Goal: Task Accomplishment & Management: Complete application form

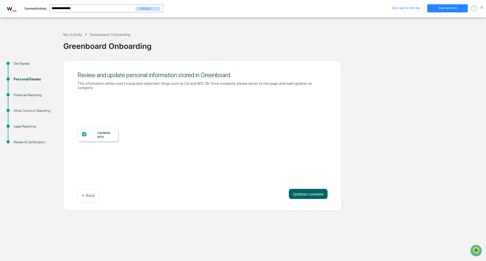
click at [111, 131] on div "Update Info" at bounding box center [105, 135] width 17 height 8
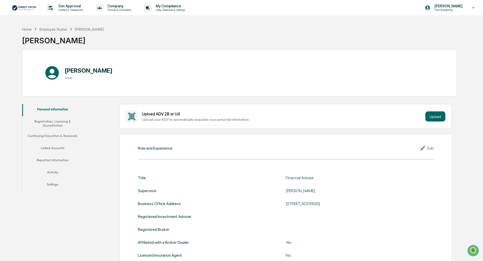
click at [62, 124] on button "Registration, Licensing & Accreditation" at bounding box center [52, 123] width 61 height 14
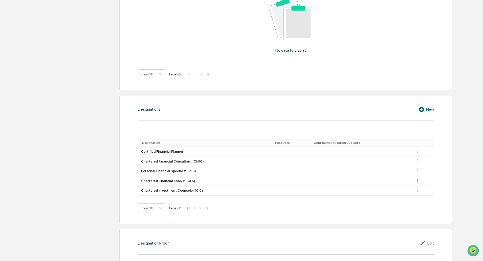
scroll to position [329, 0]
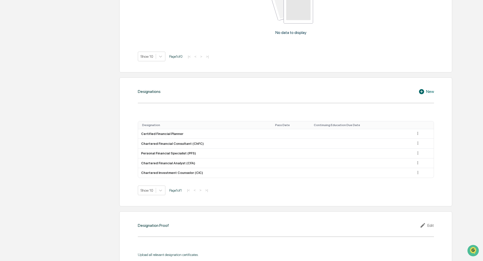
click at [422, 92] on icon at bounding box center [421, 91] width 5 height 5
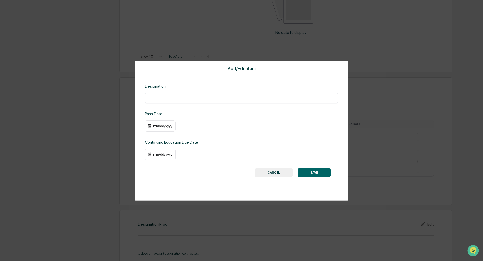
click at [303, 100] on input "text" at bounding box center [242, 97] width 186 height 5
type input "*"
click at [273, 170] on button "CANCEL" at bounding box center [274, 172] width 38 height 9
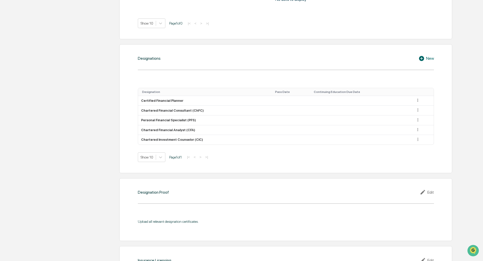
scroll to position [354, 0]
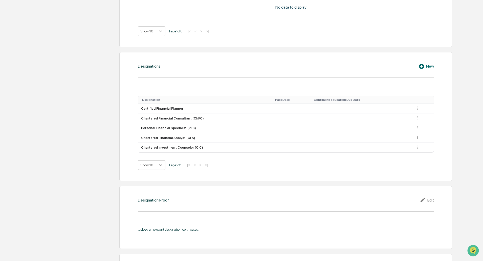
click at [162, 165] on icon at bounding box center [160, 164] width 5 height 5
click at [154, 208] on div "Show 100" at bounding box center [152, 209] width 28 height 8
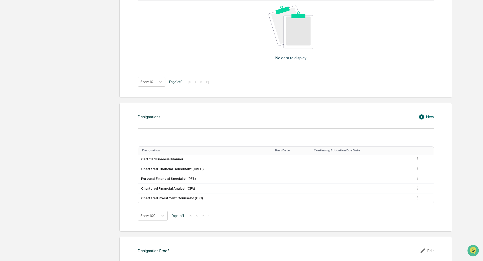
scroll to position [202, 0]
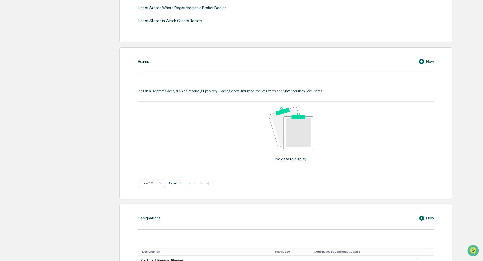
click at [422, 61] on icon at bounding box center [423, 61] width 8 height 6
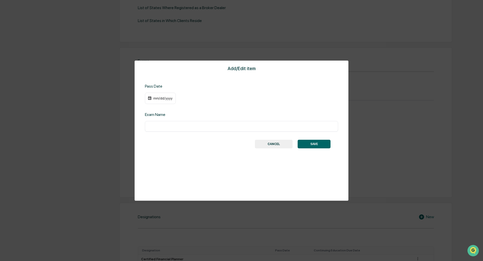
click at [162, 99] on div "mm/dd/yyyy" at bounding box center [163, 98] width 20 height 4
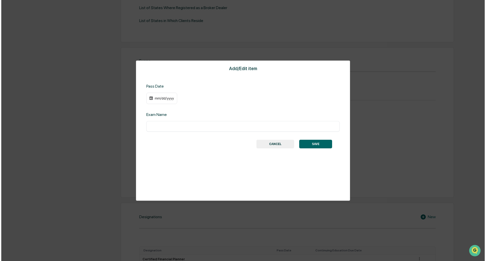
scroll to position [203, 0]
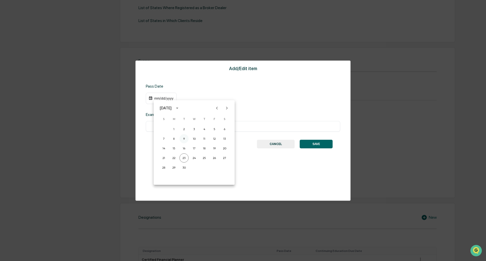
click at [186, 140] on button "9" at bounding box center [183, 138] width 9 height 9
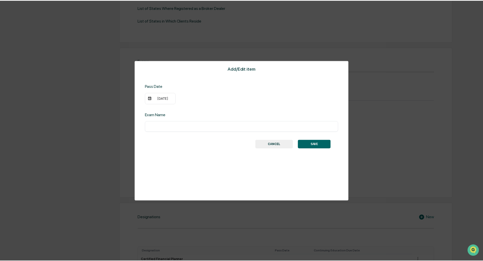
scroll to position [202, 0]
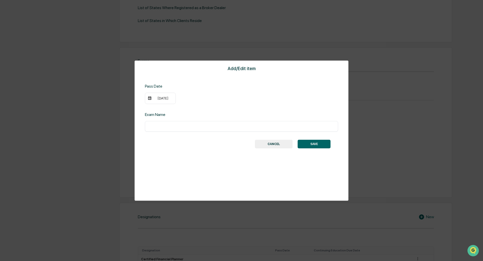
click at [173, 98] on div "[DATE]" at bounding box center [160, 99] width 31 height 12
click at [170, 99] on div "[DATE]" at bounding box center [163, 98] width 20 height 4
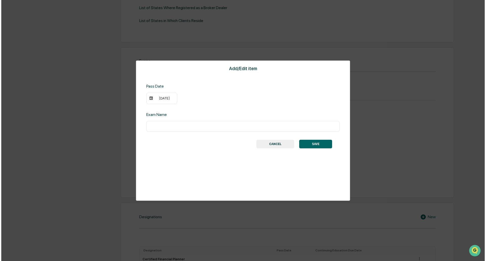
scroll to position [203, 0]
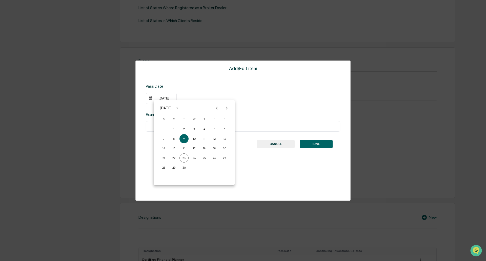
click at [172, 108] on div "[DATE]" at bounding box center [166, 108] width 12 height 6
click at [171, 147] on button "2023" at bounding box center [168, 149] width 18 height 9
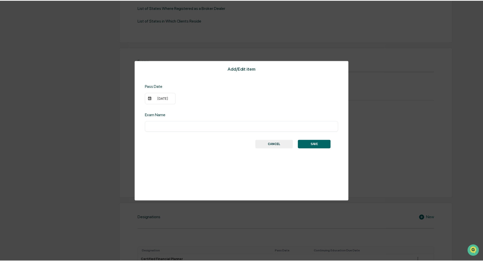
scroll to position [202, 0]
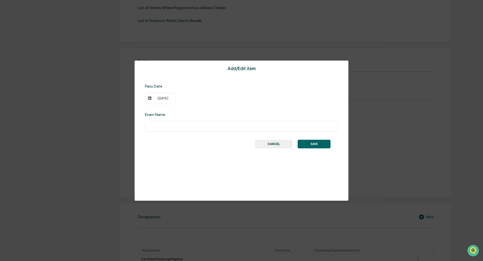
click at [185, 126] on input "text" at bounding box center [242, 126] width 186 height 5
type input "*********"
click at [194, 159] on div "Add/Edit item Pass Date [DATE] Exam Name ********* ​ SAVE CANCEL" at bounding box center [242, 130] width 214 height 140
click at [320, 144] on button "SAVE" at bounding box center [314, 144] width 33 height 9
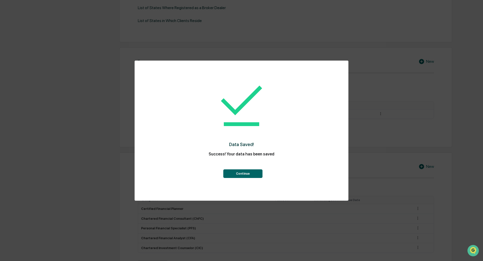
click at [244, 171] on button "Continue" at bounding box center [242, 173] width 39 height 9
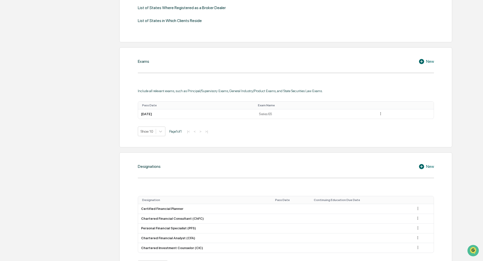
click at [422, 62] on icon at bounding box center [421, 61] width 5 height 5
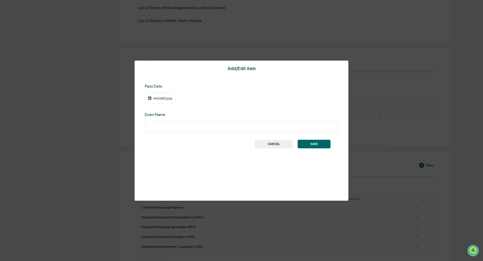
click at [155, 99] on div "mm/dd/yyyy" at bounding box center [163, 98] width 20 height 4
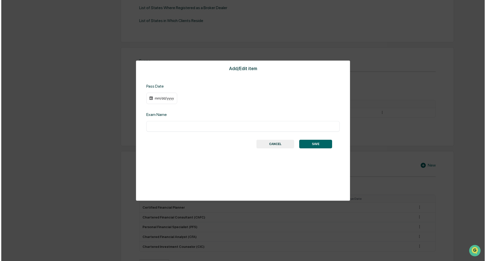
scroll to position [203, 0]
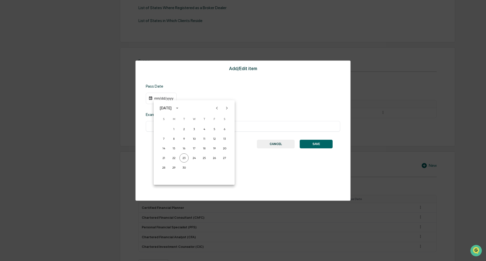
click at [180, 109] on icon "calendar view is open, switch to year view" at bounding box center [177, 108] width 6 height 6
click at [169, 150] on button "2023" at bounding box center [168, 149] width 18 height 9
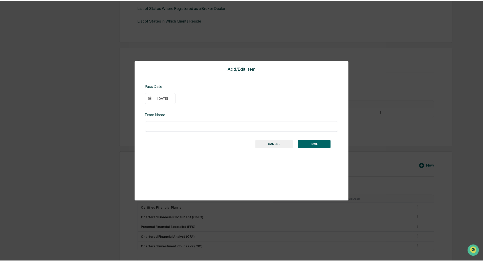
scroll to position [202, 0]
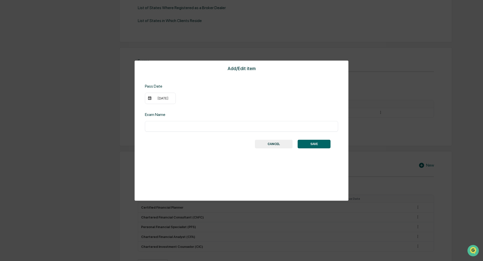
click at [156, 100] on div "[DATE]" at bounding box center [163, 98] width 20 height 4
click at [158, 98] on div at bounding box center [243, 130] width 486 height 261
click at [158, 99] on div "[DATE]" at bounding box center [163, 98] width 20 height 4
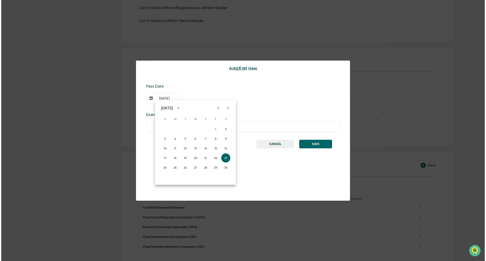
scroll to position [203, 0]
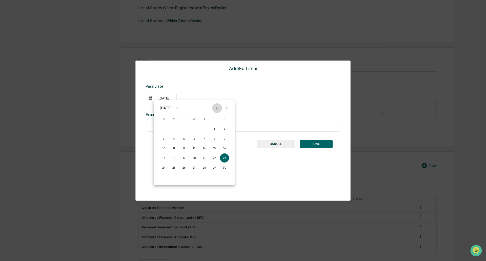
click at [217, 108] on icon "Previous month" at bounding box center [217, 108] width 6 height 6
click at [217, 108] on icon "Previous month" at bounding box center [217, 108] width 2 height 3
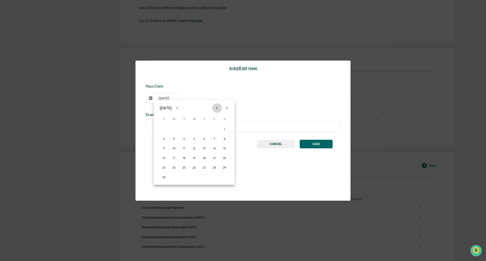
click at [216, 108] on icon "Previous month" at bounding box center [217, 108] width 6 height 6
click at [215, 109] on icon "Previous month" at bounding box center [217, 108] width 6 height 6
click at [214, 109] on icon "Previous month" at bounding box center [217, 108] width 6 height 6
click at [225, 109] on icon "Next month" at bounding box center [227, 108] width 6 height 6
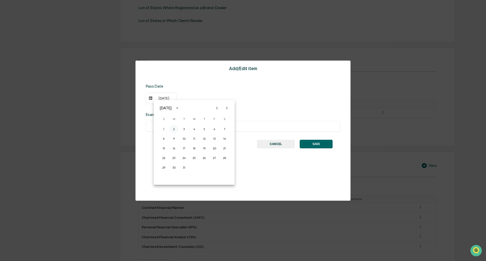
click at [174, 129] on button "2" at bounding box center [173, 129] width 9 height 9
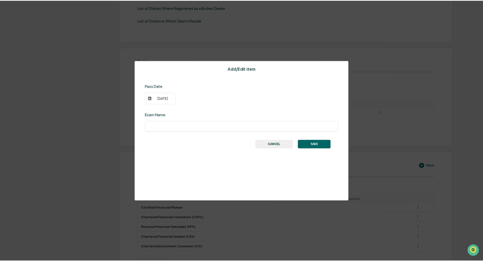
scroll to position [202, 0]
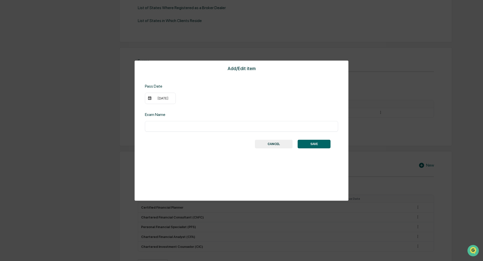
click at [184, 126] on input "text" at bounding box center [242, 126] width 186 height 5
type input "**********"
click at [323, 144] on button "SAVE" at bounding box center [314, 144] width 33 height 9
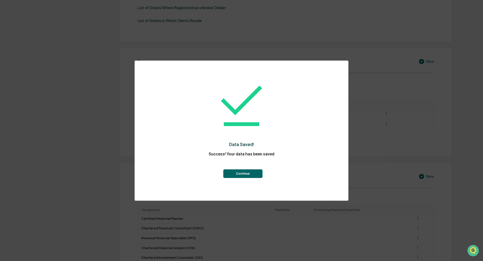
click at [250, 173] on button "Continue" at bounding box center [242, 173] width 39 height 9
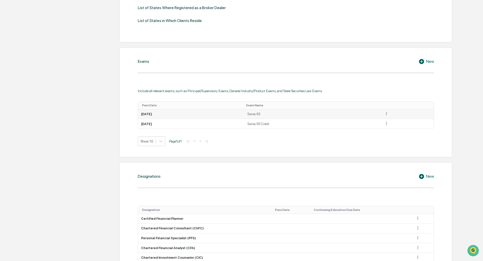
drag, startPoint x: 247, startPoint y: 113, endPoint x: 252, endPoint y: 113, distance: 5.3
click at [244, 113] on td "[DATE]" at bounding box center [191, 114] width 106 height 10
click at [389, 113] on icon at bounding box center [386, 113] width 5 height 5
click at [389, 120] on div "Edit" at bounding box center [381, 121] width 16 height 8
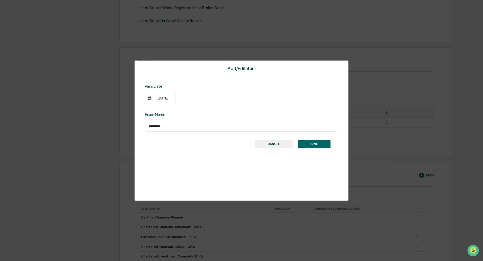
click at [174, 126] on input "*********" at bounding box center [242, 126] width 186 height 5
type input "**********"
click at [319, 140] on button "SAVE" at bounding box center [314, 144] width 33 height 9
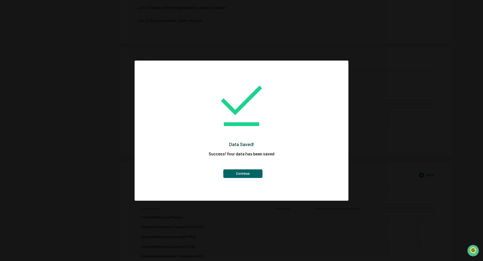
click at [242, 171] on button "Continue" at bounding box center [242, 173] width 39 height 9
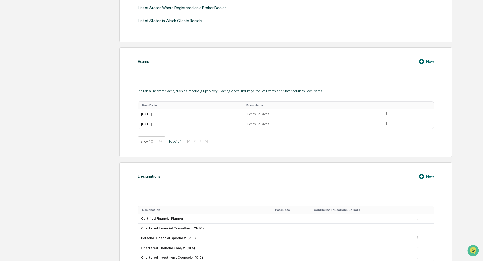
click at [423, 60] on icon at bounding box center [421, 61] width 5 height 5
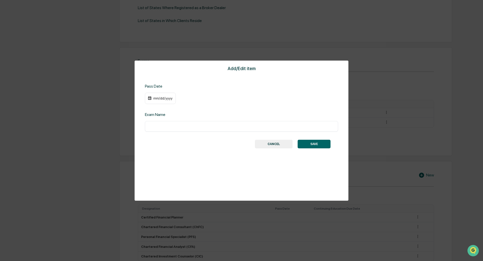
click at [170, 128] on input "text" at bounding box center [242, 126] width 186 height 5
type input "**********"
click at [161, 99] on div "mm/dd/yyyy" at bounding box center [163, 98] width 20 height 4
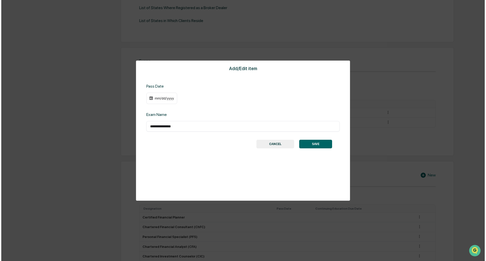
scroll to position [203, 0]
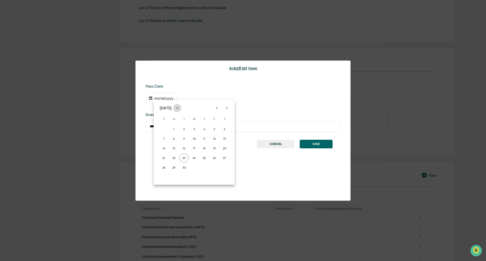
click at [180, 109] on icon "calendar view is open, switch to year view" at bounding box center [177, 108] width 6 height 6
click at [214, 136] on button "2022" at bounding box center [220, 137] width 18 height 9
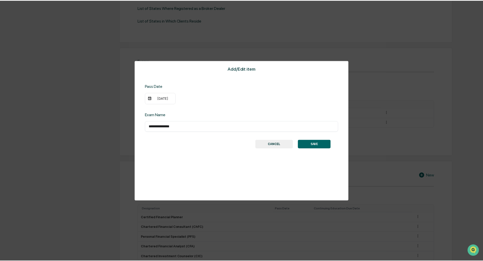
scroll to position [202, 0]
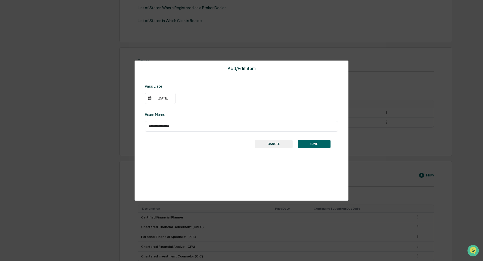
click at [162, 98] on div "[DATE]" at bounding box center [163, 98] width 20 height 4
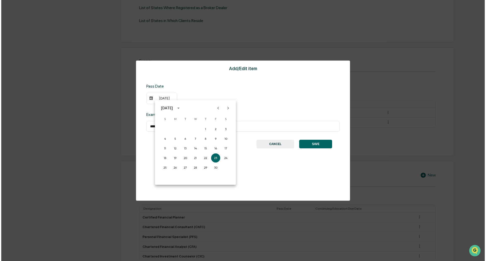
scroll to position [203, 0]
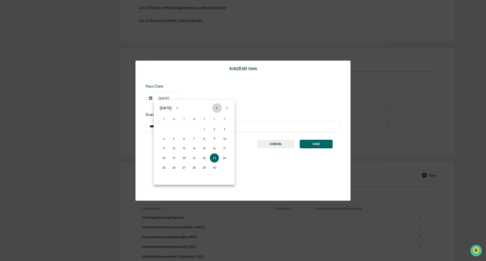
click at [217, 108] on icon "Previous month" at bounding box center [217, 108] width 2 height 3
click at [173, 167] on button "29" at bounding box center [173, 167] width 9 height 9
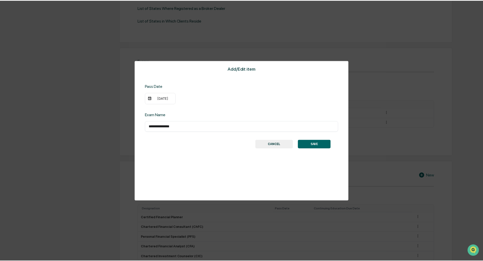
scroll to position [202, 0]
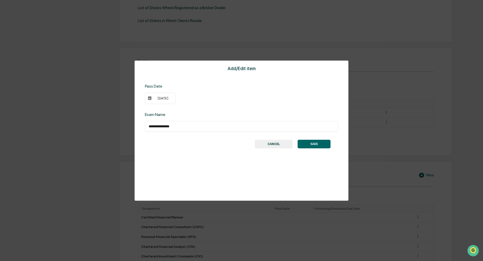
click at [317, 142] on button "SAVE" at bounding box center [314, 144] width 33 height 9
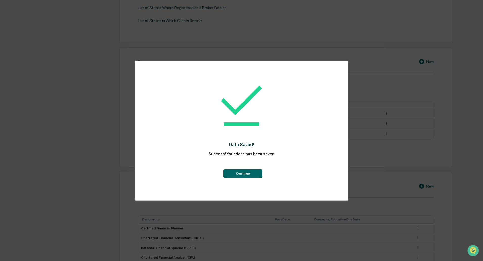
click at [236, 174] on button "Continue" at bounding box center [242, 173] width 39 height 9
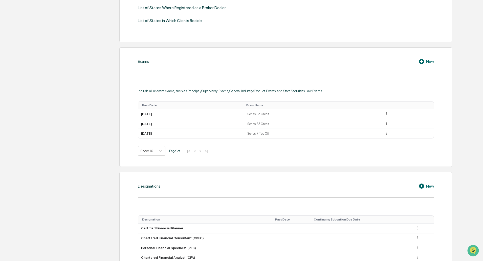
click at [423, 62] on icon at bounding box center [423, 61] width 8 height 6
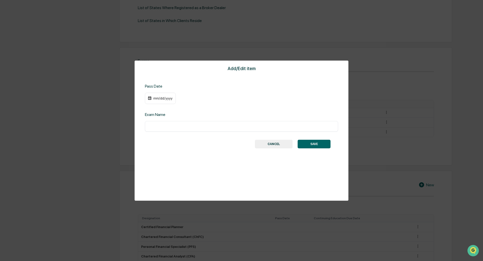
click at [196, 128] on input "text" at bounding box center [242, 126] width 186 height 5
click at [156, 100] on div "mm/dd/yyyy" at bounding box center [163, 98] width 20 height 4
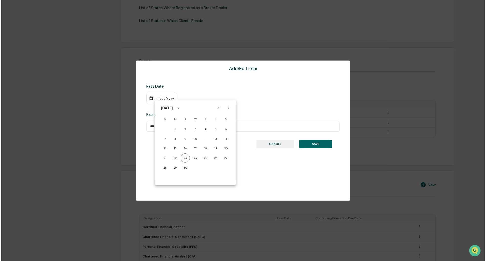
scroll to position [203, 0]
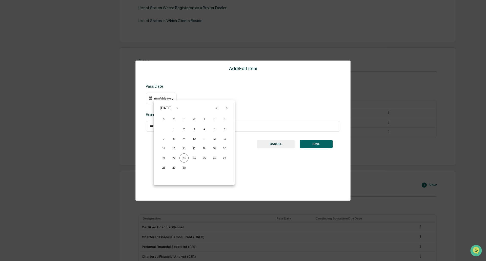
click at [178, 108] on icon "calendar view is open, switch to year view" at bounding box center [177, 108] width 2 height 1
click at [218, 138] on button "2022" at bounding box center [220, 137] width 18 height 9
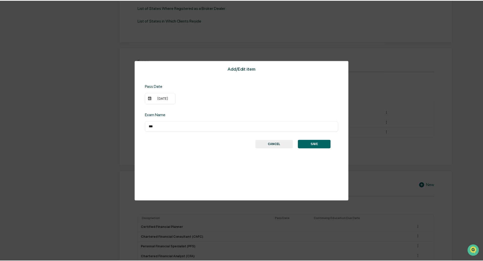
scroll to position [202, 0]
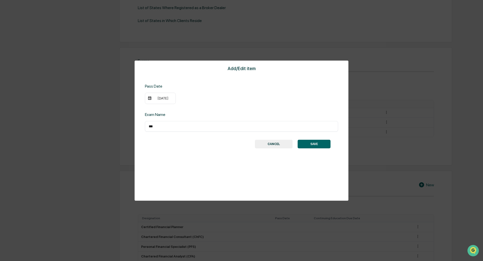
click at [161, 100] on div "[DATE]" at bounding box center [163, 98] width 20 height 4
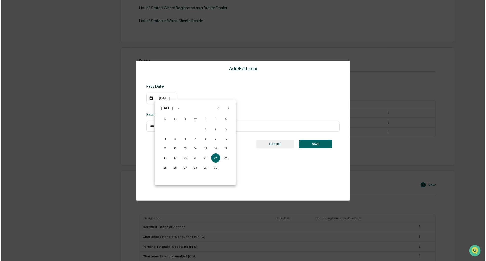
scroll to position [203, 0]
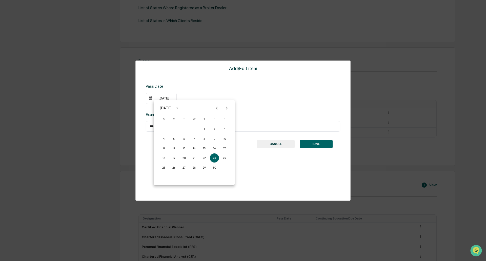
click at [216, 108] on icon "Previous month" at bounding box center [217, 108] width 2 height 3
click at [217, 108] on icon "Previous month" at bounding box center [217, 108] width 2 height 3
click at [205, 158] on button "21" at bounding box center [204, 157] width 9 height 9
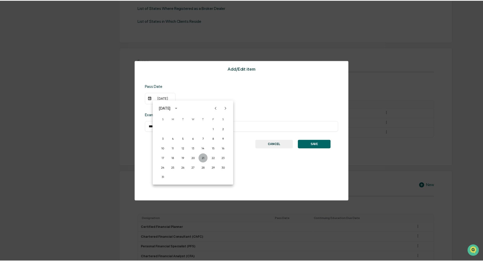
scroll to position [202, 0]
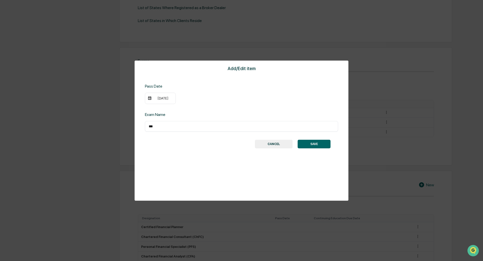
click at [193, 124] on div "*** ​" at bounding box center [241, 126] width 193 height 11
drag, startPoint x: 166, startPoint y: 126, endPoint x: 126, endPoint y: 126, distance: 39.5
click at [126, 126] on div "Add/Edit item Pass Date [DATE] Exam Name *** ​ SAVE CANCEL" at bounding box center [241, 130] width 483 height 261
type input "**********"
click at [316, 144] on button "SAVE" at bounding box center [314, 144] width 33 height 9
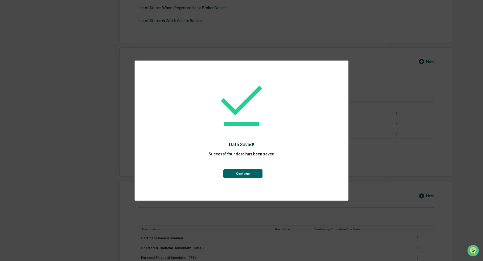
click at [240, 171] on button "Continue" at bounding box center [242, 173] width 39 height 9
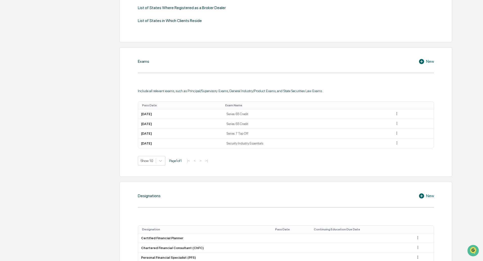
click at [427, 61] on div "New" at bounding box center [426, 61] width 15 height 6
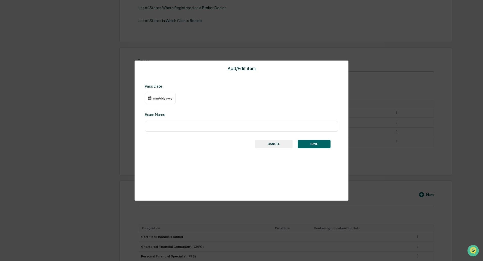
click at [157, 100] on div "mm/dd/yyyy" at bounding box center [163, 98] width 20 height 4
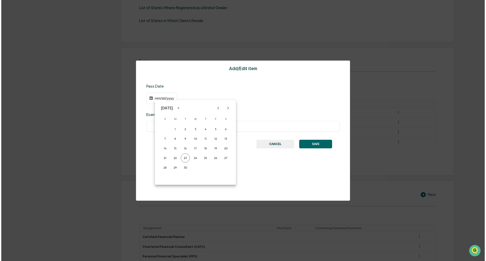
scroll to position [203, 0]
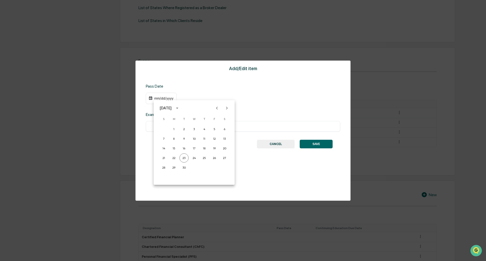
click at [180, 107] on icon "calendar view is open, switch to year view" at bounding box center [177, 108] width 6 height 6
click at [215, 137] on button "2022" at bounding box center [220, 137] width 18 height 9
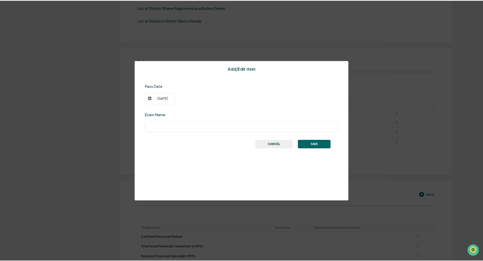
scroll to position [202, 0]
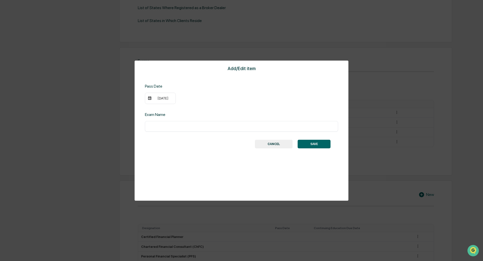
click at [166, 99] on div "[DATE]" at bounding box center [163, 98] width 20 height 4
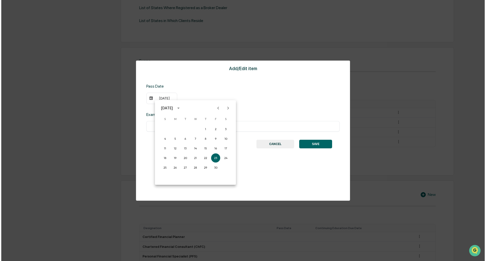
scroll to position [203, 0]
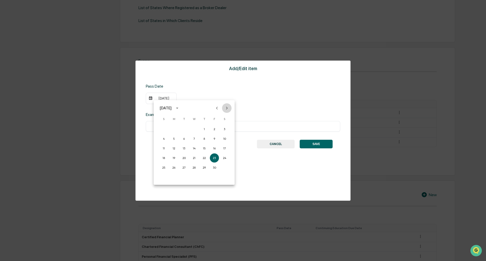
click at [226, 109] on icon "Next month" at bounding box center [227, 108] width 6 height 6
click at [212, 139] on button "7" at bounding box center [214, 138] width 9 height 9
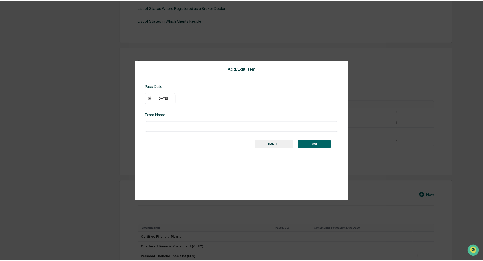
scroll to position [202, 0]
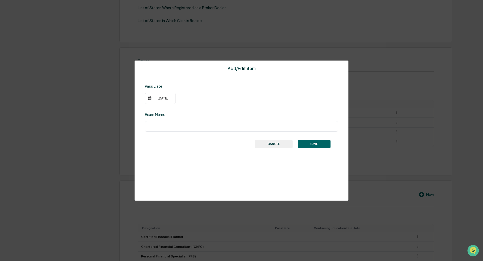
click at [185, 127] on input "text" at bounding box center [242, 126] width 186 height 5
type input "*********"
click at [240, 169] on div "Add/Edit item Pass Date [DATE] Exam Name ********* ​ SAVE CANCEL" at bounding box center [242, 130] width 214 height 140
click at [317, 143] on button "SAVE" at bounding box center [314, 144] width 33 height 9
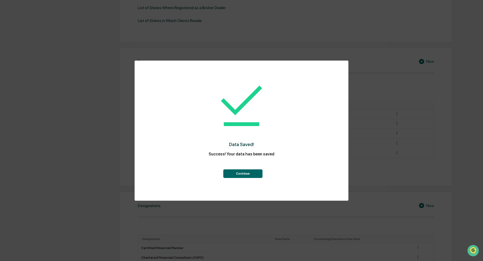
click at [239, 173] on button "Continue" at bounding box center [242, 173] width 39 height 9
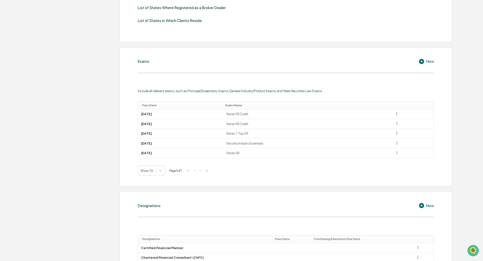
click at [421, 63] on icon at bounding box center [421, 61] width 5 height 5
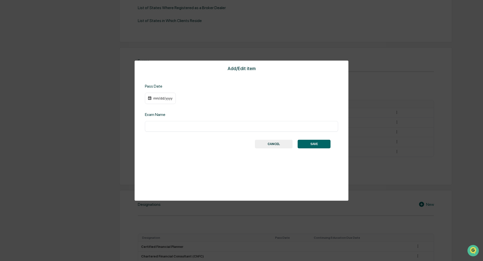
click at [158, 98] on div "mm/dd/yyyy" at bounding box center [163, 98] width 20 height 4
click at [151, 130] on div at bounding box center [243, 130] width 486 height 261
type input "**********"
click at [154, 99] on div "mm/dd/yyyy" at bounding box center [163, 98] width 20 height 4
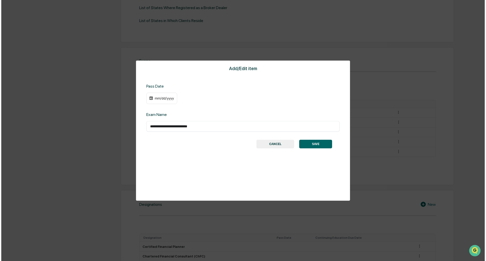
scroll to position [203, 0]
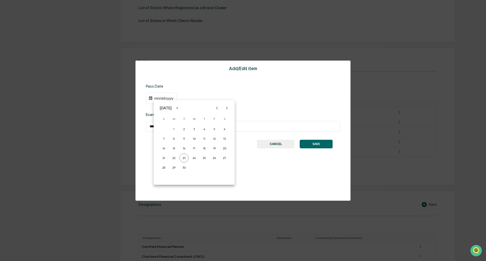
click at [180, 108] on icon "calendar view is open, switch to year view" at bounding box center [177, 108] width 6 height 6
click at [160, 151] on div "2011" at bounding box center [168, 151] width 26 height 12
click at [168, 152] on button "2011" at bounding box center [168, 151] width 18 height 9
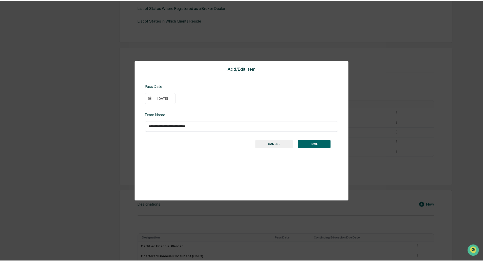
scroll to position [202, 0]
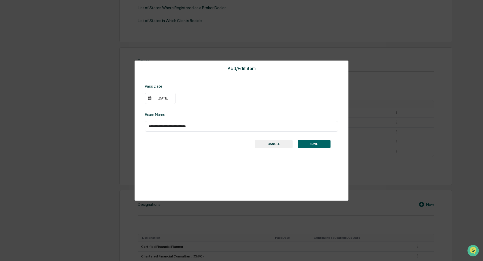
click at [168, 98] on div "[DATE]" at bounding box center [163, 98] width 20 height 4
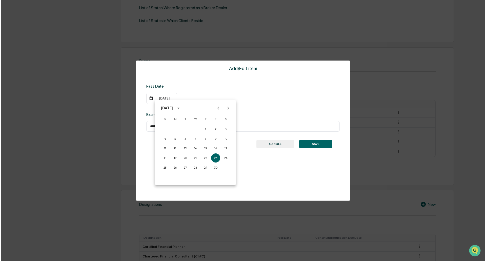
scroll to position [203, 0]
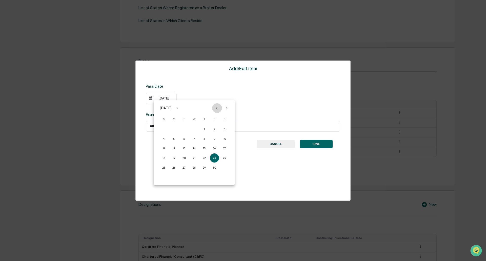
click at [217, 109] on icon "Previous month" at bounding box center [217, 108] width 2 height 3
click at [173, 139] on button "6" at bounding box center [173, 138] width 9 height 9
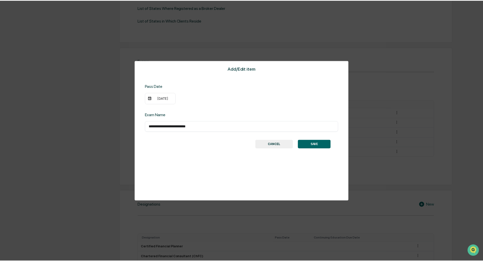
scroll to position [202, 0]
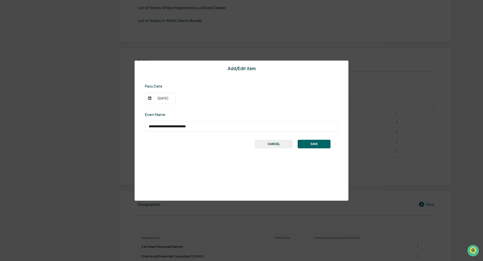
click at [308, 146] on button "SAVE" at bounding box center [314, 144] width 33 height 9
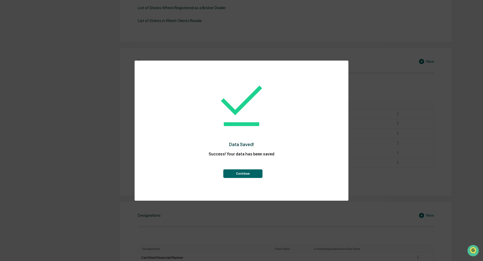
click at [249, 174] on button "Continue" at bounding box center [242, 173] width 39 height 9
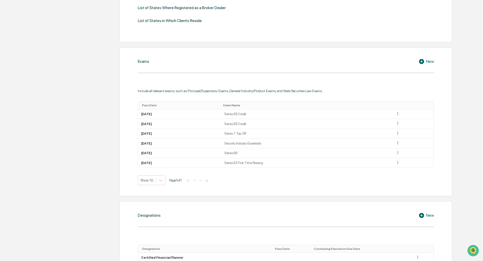
click at [421, 63] on icon at bounding box center [421, 61] width 5 height 5
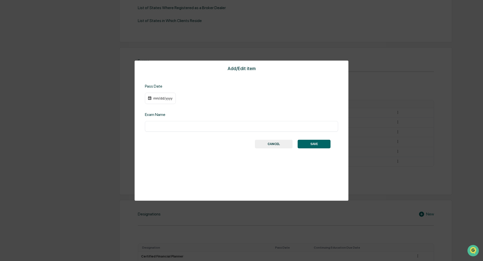
click at [158, 129] on input "text" at bounding box center [242, 126] width 186 height 5
type input "**********"
click at [157, 99] on div "mm/dd/yyyy" at bounding box center [163, 98] width 20 height 4
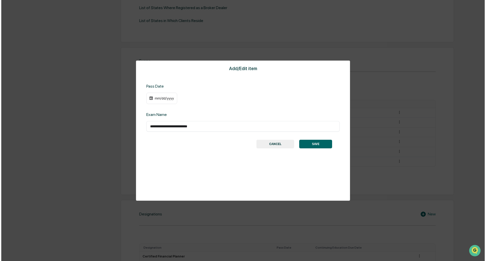
scroll to position [203, 0]
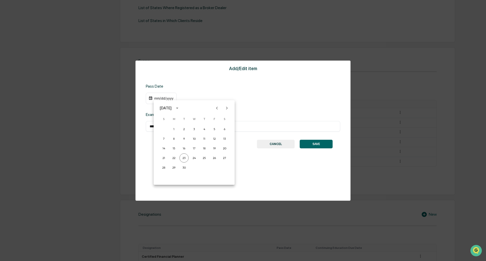
click at [221, 108] on button "Previous month" at bounding box center [217, 108] width 10 height 10
click at [218, 108] on icon "Previous month" at bounding box center [217, 108] width 6 height 6
click at [216, 108] on icon "Previous month" at bounding box center [217, 108] width 6 height 6
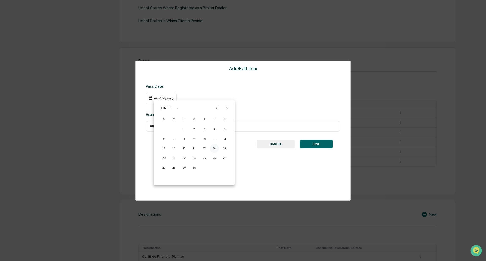
click at [213, 147] on button "18" at bounding box center [214, 148] width 9 height 9
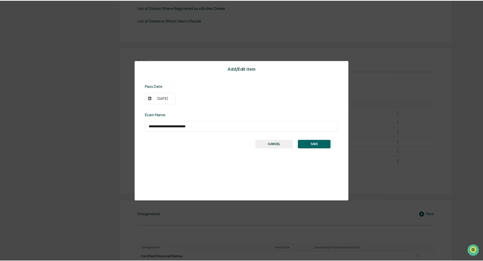
scroll to position [202, 0]
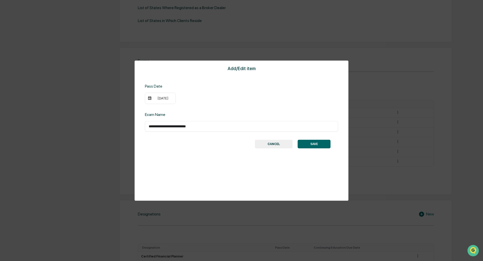
drag, startPoint x: 169, startPoint y: 96, endPoint x: 177, endPoint y: 97, distance: 8.2
click at [169, 96] on div "[DATE]" at bounding box center [160, 99] width 31 height 12
click at [168, 99] on div "[DATE]" at bounding box center [163, 98] width 20 height 4
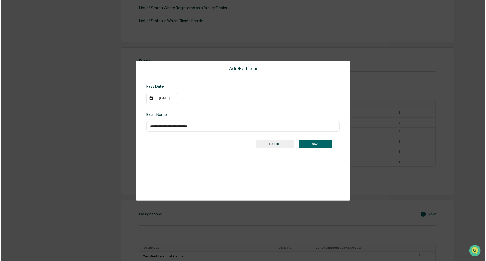
scroll to position [203, 0]
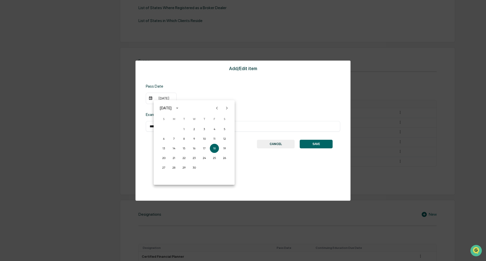
click at [180, 108] on icon "calendar view is open, switch to year view" at bounding box center [177, 108] width 6 height 6
click at [217, 138] on button "2022" at bounding box center [220, 137] width 18 height 9
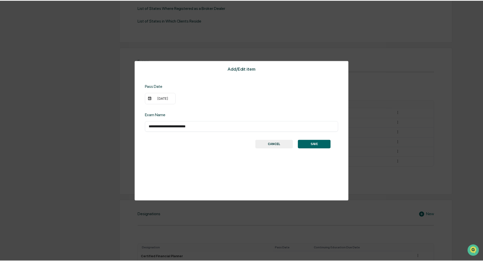
scroll to position [202, 0]
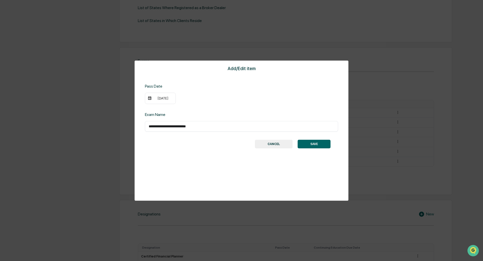
drag, startPoint x: 205, startPoint y: 157, endPoint x: 210, endPoint y: 157, distance: 4.6
click at [206, 157] on div "**********" at bounding box center [242, 130] width 214 height 140
click at [312, 142] on button "SAVE" at bounding box center [314, 144] width 33 height 9
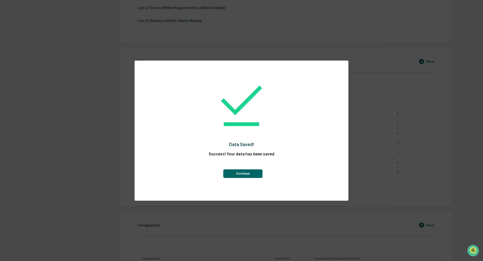
click at [247, 172] on button "Continue" at bounding box center [242, 173] width 39 height 9
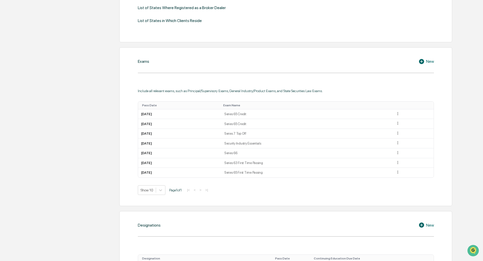
click at [424, 61] on icon at bounding box center [423, 61] width 8 height 6
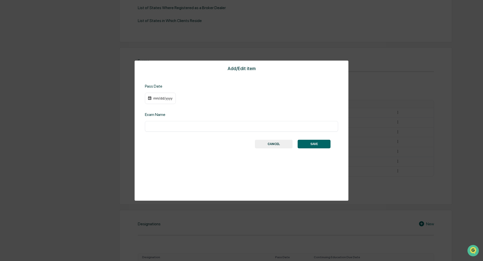
click at [160, 101] on div "mm/dd/yyyy" at bounding box center [160, 99] width 31 height 12
click at [173, 97] on div "mm/dd/yyyy" at bounding box center [163, 98] width 20 height 4
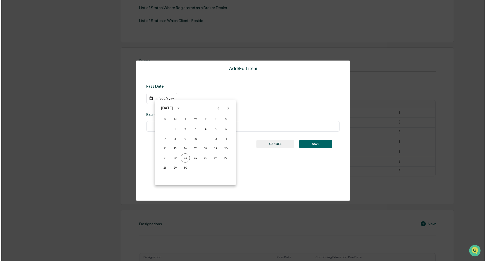
scroll to position [203, 0]
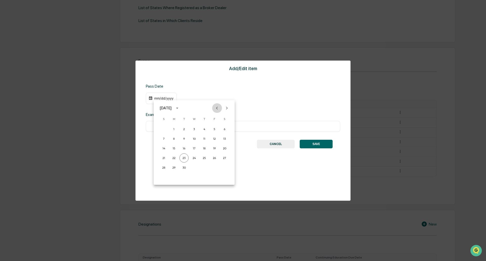
click at [218, 108] on icon "Previous month" at bounding box center [217, 108] width 6 height 6
click at [218, 107] on icon "Previous month" at bounding box center [217, 108] width 6 height 6
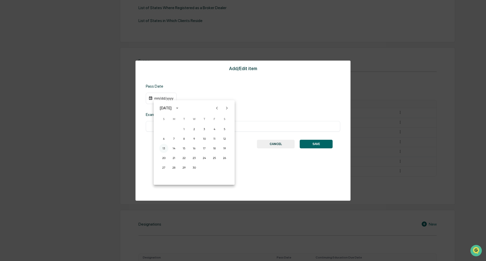
click at [165, 147] on button "13" at bounding box center [163, 148] width 9 height 9
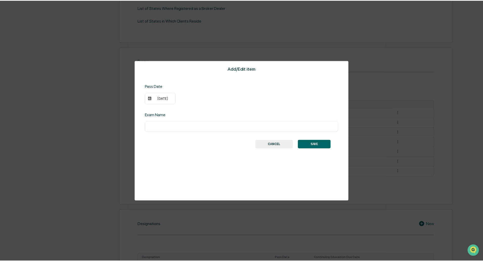
scroll to position [202, 0]
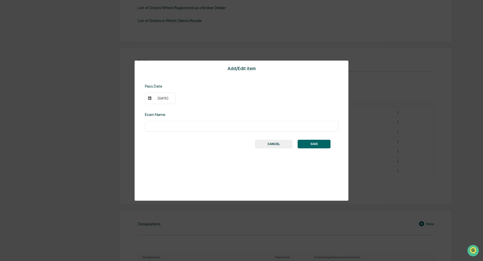
click at [171, 99] on div "[DATE]" at bounding box center [163, 98] width 20 height 4
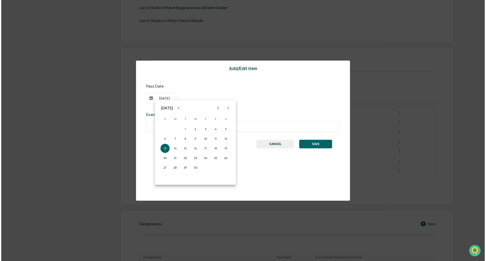
scroll to position [203, 0]
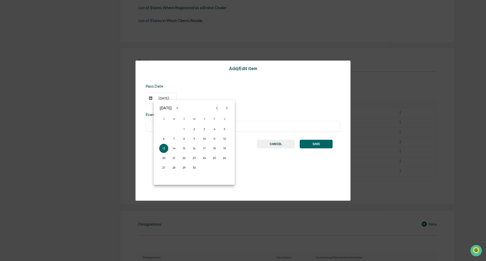
click at [180, 107] on icon "calendar view is open, switch to year view" at bounding box center [177, 108] width 6 height 6
click at [168, 126] on button "2011" at bounding box center [168, 125] width 18 height 9
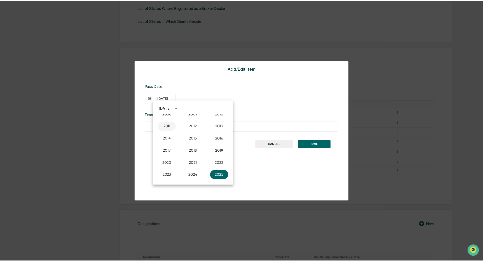
scroll to position [202, 0]
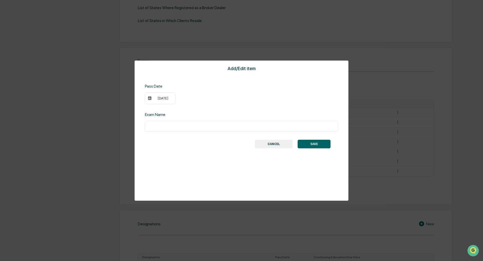
click at [169, 127] on input "text" at bounding box center [242, 126] width 186 height 5
type input "**********"
click at [315, 144] on button "SAVE" at bounding box center [314, 144] width 33 height 9
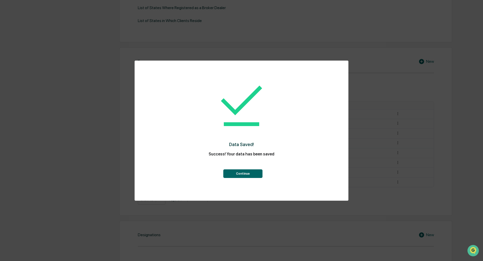
click at [246, 173] on button "Continue" at bounding box center [242, 173] width 39 height 9
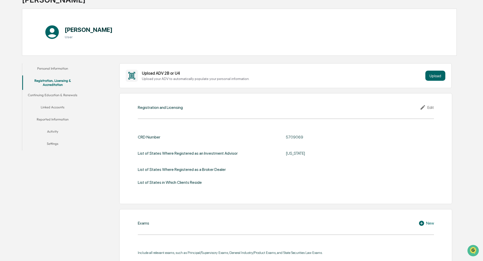
scroll to position [0, 0]
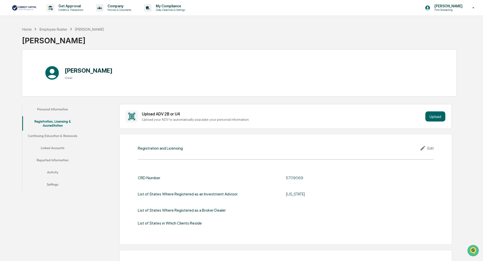
click at [44, 135] on button "Continuing Education & Renewals" at bounding box center [52, 137] width 61 height 12
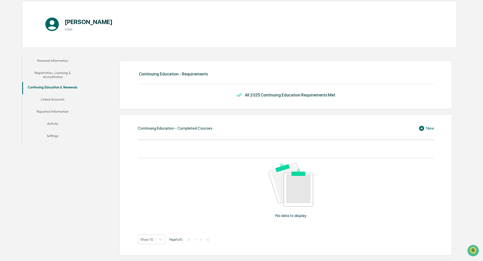
scroll to position [51, 0]
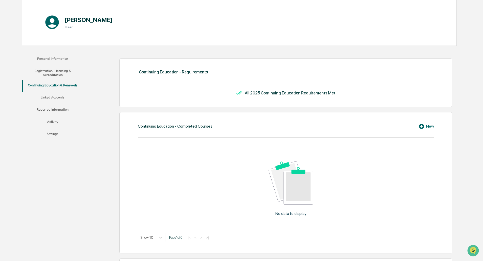
click at [423, 126] on icon at bounding box center [423, 126] width 8 height 6
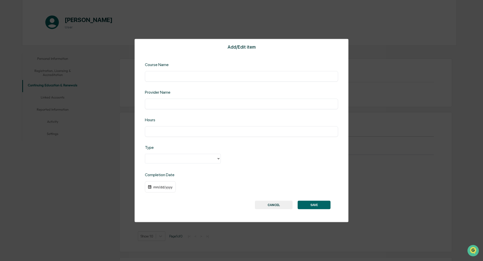
click at [194, 77] on input "text" at bounding box center [242, 76] width 186 height 5
type input "**********"
click at [186, 105] on input "text" at bounding box center [242, 103] width 186 height 5
type input "*****"
click at [216, 161] on div at bounding box center [180, 159] width 71 height 8
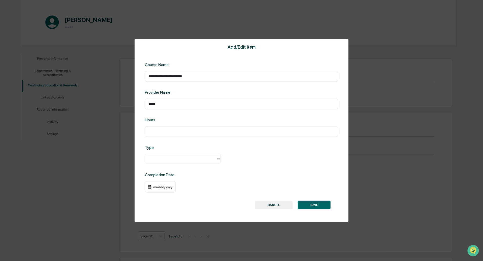
drag, startPoint x: 263, startPoint y: 161, endPoint x: 262, endPoint y: 164, distance: 2.7
click at [263, 161] on div at bounding box center [241, 159] width 193 height 10
click at [270, 205] on button "CANCEL" at bounding box center [274, 205] width 38 height 9
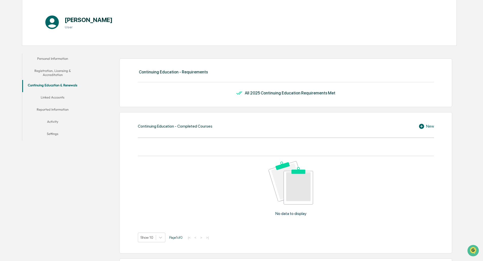
click at [247, 92] on div "All 2025 Continuing Education Requirements Met" at bounding box center [286, 93] width 296 height 6
click at [65, 98] on button "Linked Accounts" at bounding box center [52, 98] width 61 height 12
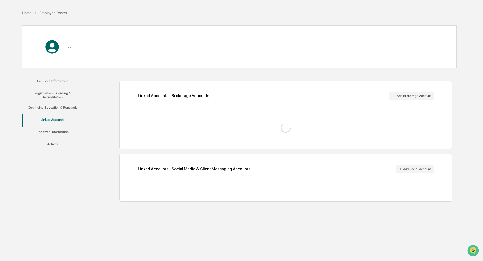
scroll to position [24, 0]
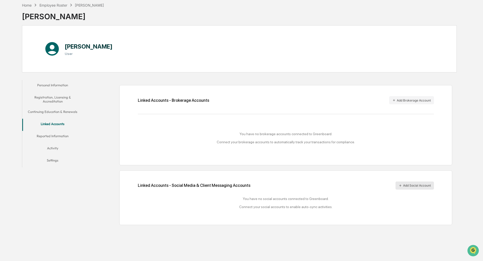
click at [407, 185] on button "Add Social Account" at bounding box center [415, 185] width 38 height 8
click at [418, 185] on button "Add Social Account" at bounding box center [415, 185] width 38 height 8
click at [429, 198] on icon at bounding box center [429, 198] width 1 height 3
drag, startPoint x: 441, startPoint y: 189, endPoint x: 427, endPoint y: 187, distance: 14.3
click at [441, 189] on div "Linked Accounts - Social Media & Client Messaging Accounts Add Social Account L…" at bounding box center [285, 194] width 333 height 48
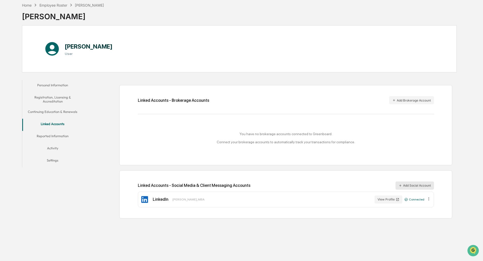
click at [404, 185] on button "Add Social Account" at bounding box center [415, 185] width 38 height 8
click at [59, 136] on button "Reported Information" at bounding box center [52, 137] width 61 height 12
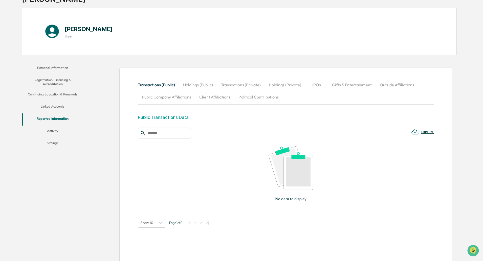
scroll to position [49, 0]
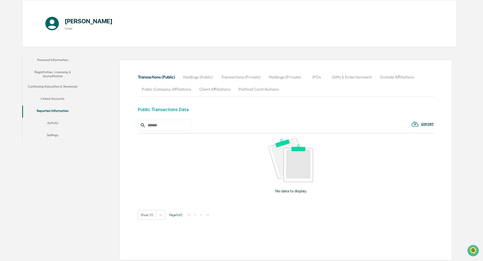
click at [55, 123] on button "Activity" at bounding box center [52, 124] width 61 height 12
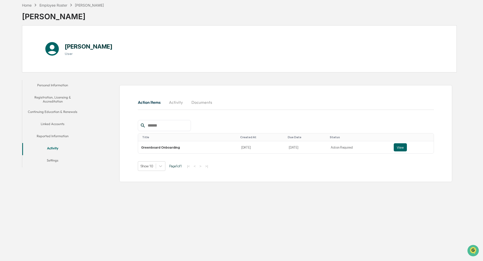
click at [54, 158] on button "Settings" at bounding box center [52, 161] width 61 height 12
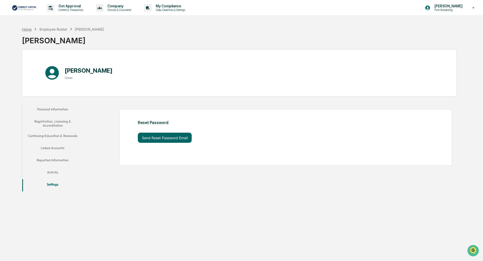
click at [29, 29] on div "Home" at bounding box center [27, 29] width 10 height 4
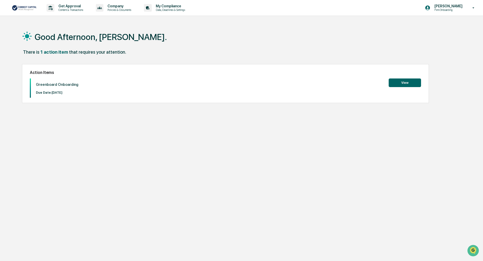
click at [408, 83] on button "View" at bounding box center [405, 82] width 32 height 9
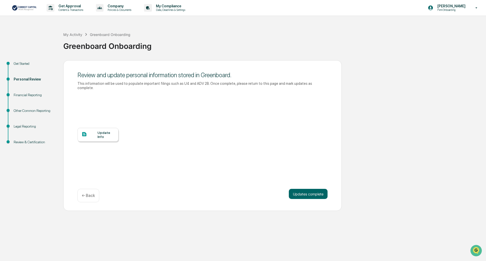
click at [33, 92] on div "Financial Reporting" at bounding box center [35, 94] width 42 height 5
click at [37, 97] on div "Financial Reporting" at bounding box center [35, 94] width 42 height 5
click at [39, 95] on div "Financial Reporting" at bounding box center [35, 94] width 42 height 5
click at [45, 111] on div "Other Common Reporting" at bounding box center [35, 110] width 42 height 5
click at [95, 132] on div at bounding box center [89, 134] width 16 height 6
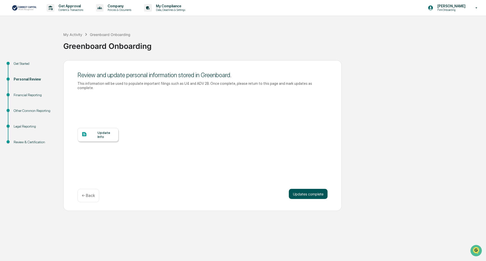
click at [303, 189] on button "Updates complete" at bounding box center [308, 194] width 39 height 10
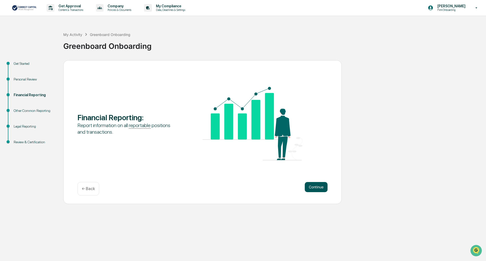
click at [319, 184] on button "Continue" at bounding box center [316, 187] width 23 height 10
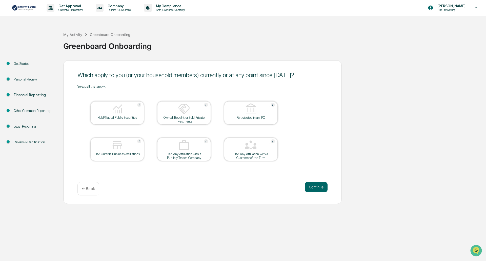
click at [137, 111] on div at bounding box center [117, 109] width 51 height 13
click at [312, 190] on button "Continue" at bounding box center [316, 187] width 23 height 10
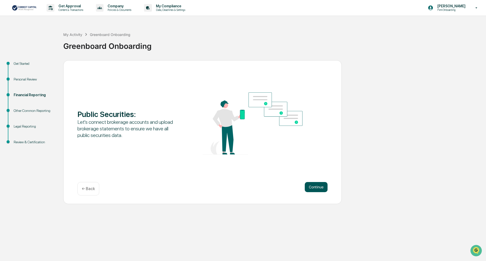
click at [321, 186] on button "Continue" at bounding box center [316, 187] width 23 height 10
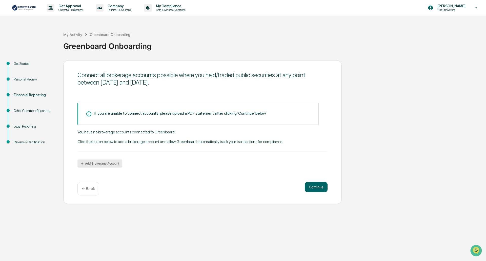
click at [112, 164] on button "Add Brokerage Account" at bounding box center [99, 163] width 45 height 8
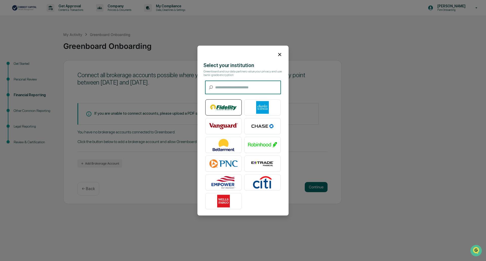
click at [232, 111] on img at bounding box center [223, 107] width 29 height 13
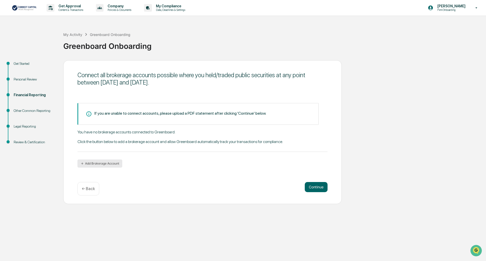
click at [99, 164] on button "Add Brokerage Account" at bounding box center [99, 163] width 45 height 8
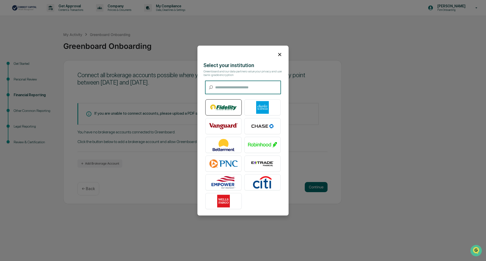
click at [230, 109] on img at bounding box center [223, 107] width 29 height 13
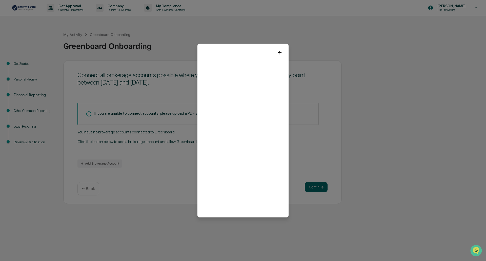
click at [281, 51] on icon at bounding box center [280, 53] width 6 height 6
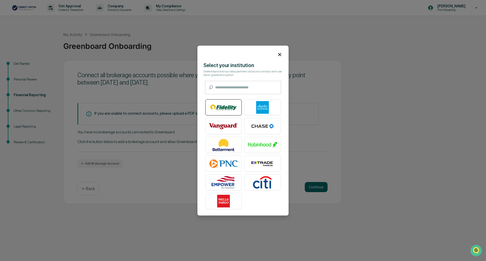
click at [228, 107] on img at bounding box center [223, 107] width 29 height 13
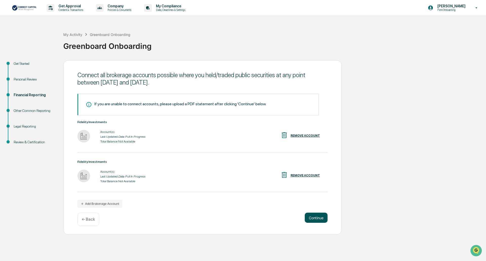
click at [319, 219] on button "Continue" at bounding box center [316, 218] width 23 height 10
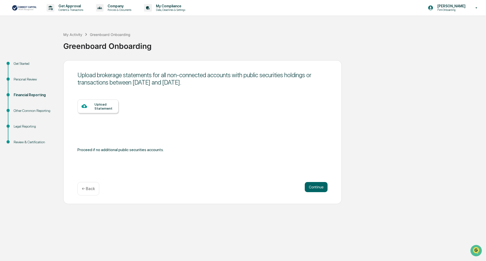
click at [88, 188] on p "← Back" at bounding box center [88, 188] width 13 height 5
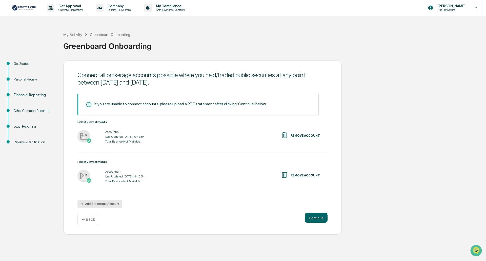
click at [96, 202] on button "Add Brokerage Account" at bounding box center [99, 204] width 45 height 8
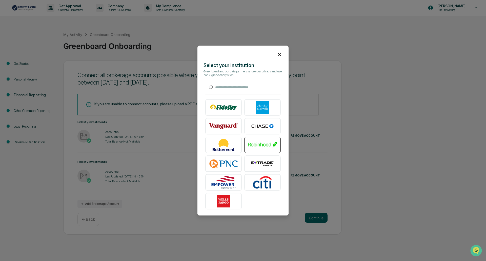
click at [261, 145] on img at bounding box center [262, 144] width 29 height 13
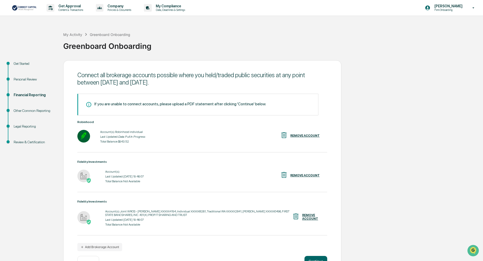
click at [198, 186] on div "Fidelity Investments Account(s): Last Updated: [DATE] 19:46:07 Total Balance: N…" at bounding box center [202, 176] width 250 height 32
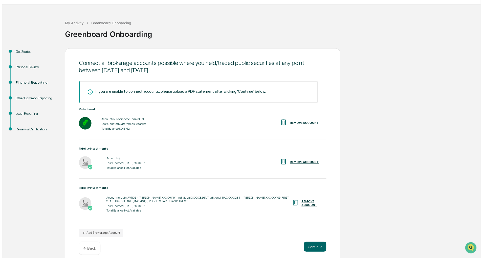
scroll to position [17, 0]
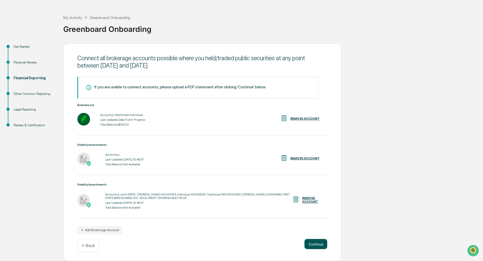
click at [318, 245] on button "Continue" at bounding box center [316, 244] width 23 height 10
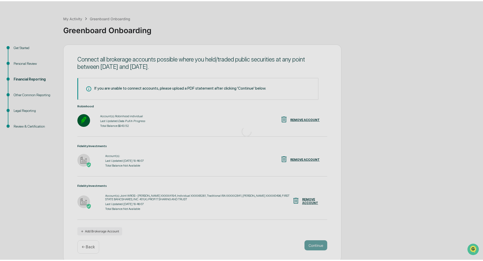
scroll to position [0, 0]
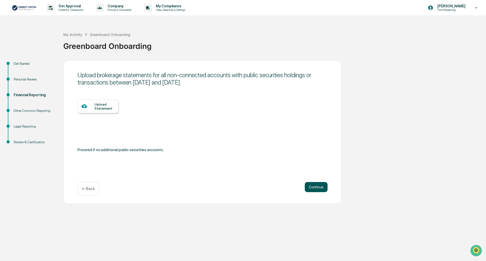
click at [320, 188] on button "Continue" at bounding box center [316, 187] width 23 height 10
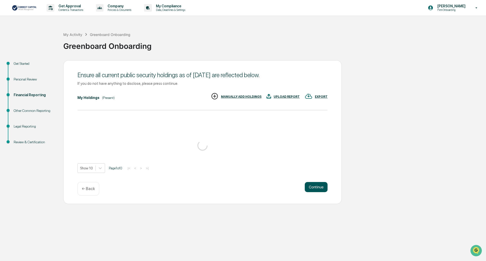
click at [317, 188] on button "Continue" at bounding box center [316, 187] width 23 height 10
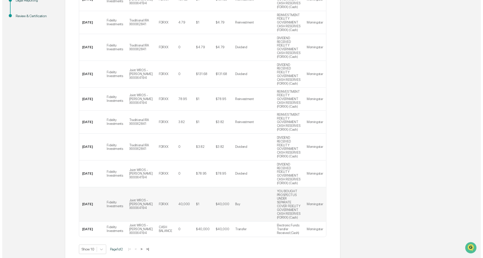
scroll to position [126, 0]
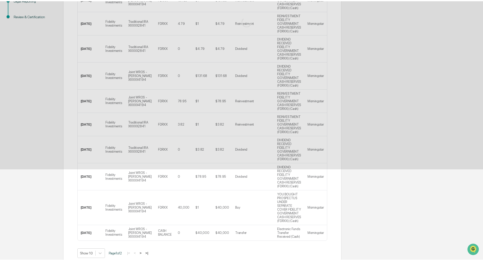
scroll to position [0, 0]
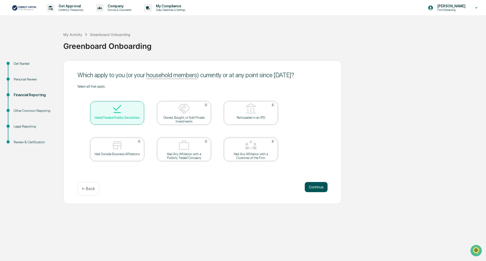
click at [320, 187] on button "Continue" at bounding box center [316, 187] width 23 height 10
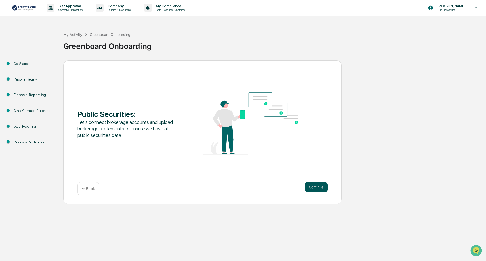
click at [314, 187] on button "Continue" at bounding box center [316, 187] width 23 height 10
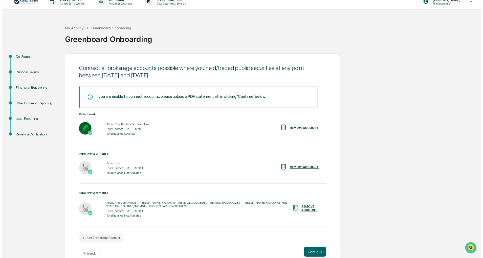
scroll to position [17, 0]
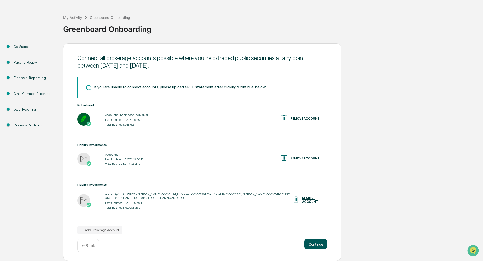
click at [319, 245] on button "Continue" at bounding box center [316, 244] width 23 height 10
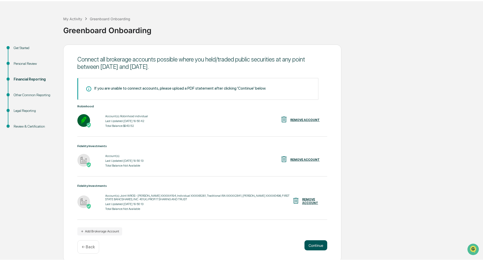
scroll to position [0, 0]
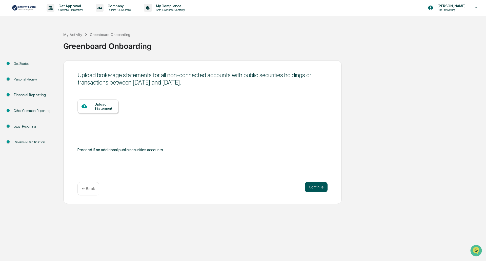
click at [315, 185] on button "Continue" at bounding box center [316, 187] width 23 height 10
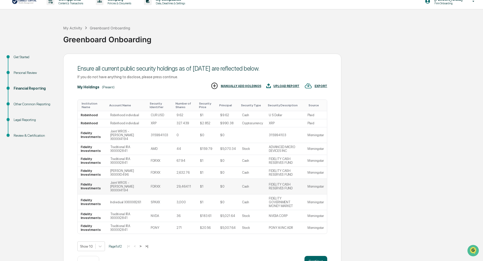
scroll to position [12, 0]
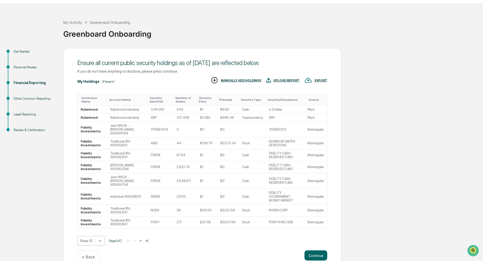
click at [100, 230] on body "Get Approval Content & Transactions Company Policies & Documents My Compliance …" at bounding box center [241, 130] width 483 height 284
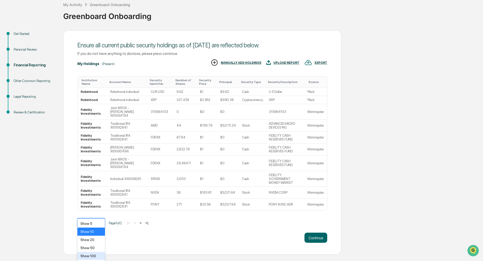
click at [91, 256] on div "Show 100" at bounding box center [91, 256] width 28 height 8
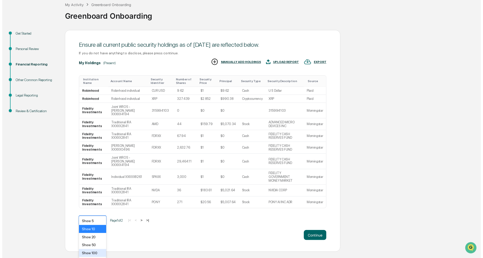
scroll to position [24, 0]
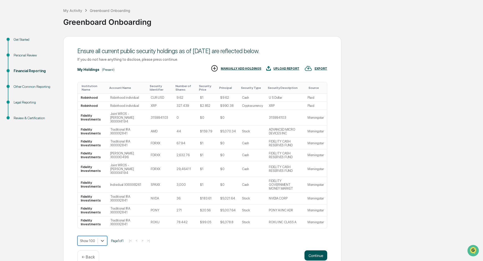
click at [317, 250] on button "Continue" at bounding box center [316, 255] width 23 height 10
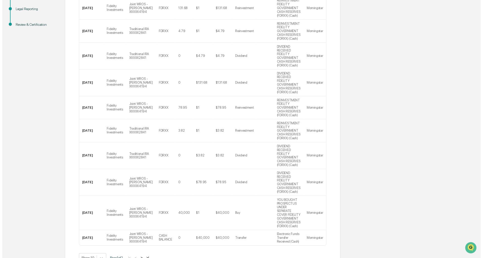
scroll to position [126, 0]
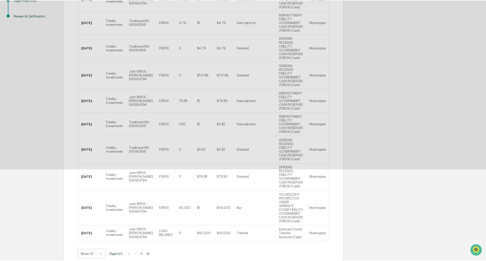
scroll to position [0, 0]
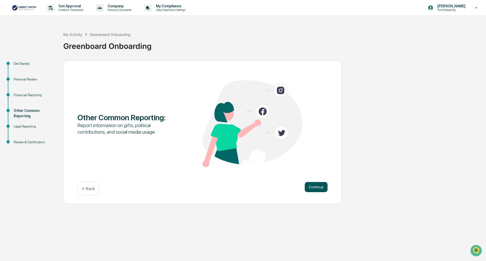
click at [313, 188] on button "Continue" at bounding box center [316, 187] width 23 height 10
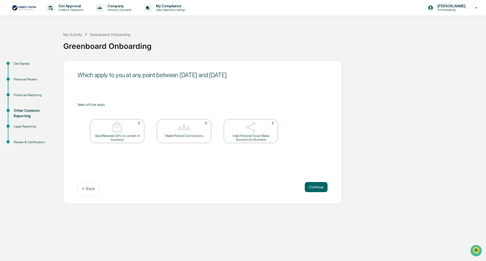
click at [265, 136] on div "Used Personal Social Media Accounts for Business" at bounding box center [251, 138] width 46 height 8
click at [317, 189] on button "Continue" at bounding box center [316, 187] width 23 height 10
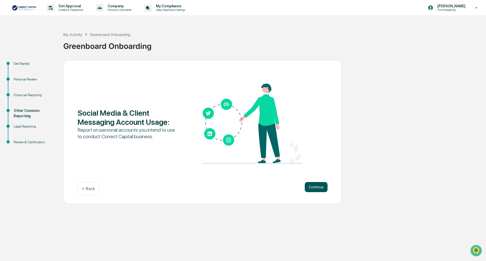
click at [312, 188] on button "Continue" at bounding box center [316, 187] width 23 height 10
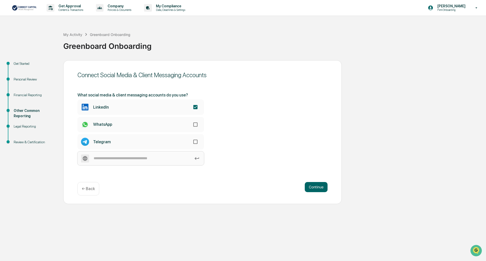
click at [161, 161] on input at bounding box center [140, 158] width 127 height 14
click at [176, 158] on input at bounding box center [140, 158] width 127 height 14
type input "**********"
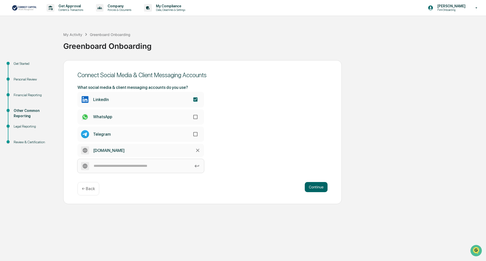
click at [164, 168] on input at bounding box center [140, 166] width 127 height 14
paste input "**********"
type input "**********"
click at [197, 149] on icon at bounding box center [198, 151] width 6 height 6
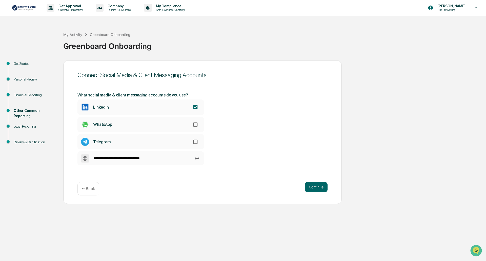
click at [197, 158] on icon at bounding box center [197, 159] width 6 height 6
click at [197, 158] on input "**********" at bounding box center [140, 158] width 127 height 14
click at [196, 158] on icon at bounding box center [197, 159] width 6 height 6
click at [196, 158] on input "**********" at bounding box center [140, 158] width 127 height 14
click at [189, 182] on div "Continue ← Back" at bounding box center [202, 188] width 250 height 13
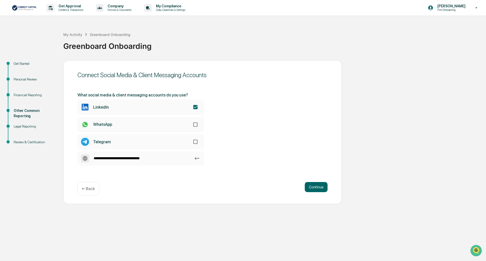
drag, startPoint x: 193, startPoint y: 194, endPoint x: 191, endPoint y: 192, distance: 2.8
click at [193, 193] on div "Continue ← Back" at bounding box center [202, 188] width 250 height 13
click at [174, 159] on input "**********" at bounding box center [140, 158] width 127 height 14
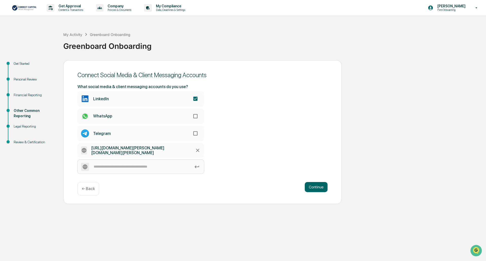
paste input "**********"
type input "**********"
click at [189, 187] on div "Continue ← Back" at bounding box center [202, 188] width 250 height 13
click at [184, 166] on input "**********" at bounding box center [140, 167] width 127 height 14
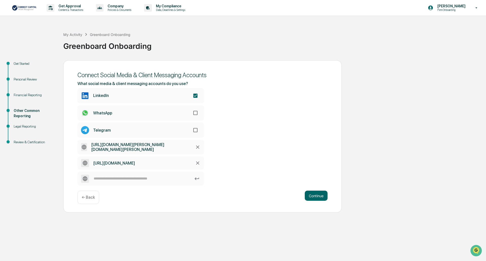
click at [285, 187] on div "Connect Social Media & Client Messaging Accounts What social media & client mes…" at bounding box center [202, 136] width 278 height 153
click at [317, 194] on button "Continue" at bounding box center [316, 196] width 23 height 10
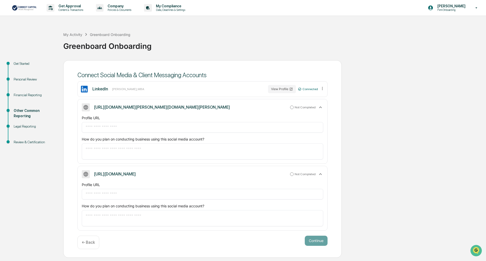
click at [157, 126] on input "text" at bounding box center [203, 127] width 234 height 5
drag, startPoint x: 167, startPoint y: 107, endPoint x: 94, endPoint y: 107, distance: 72.9
click at [94, 107] on div "[URL][DOMAIN_NAME][PERSON_NAME][DOMAIN_NAME][PERSON_NAME]" at bounding box center [158, 107] width 152 height 8
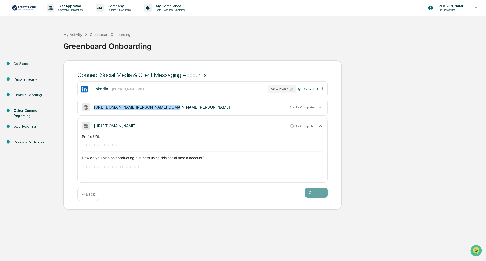
copy div "[URL][DOMAIN_NAME][PERSON_NAME][DOMAIN_NAME][PERSON_NAME]"
click at [230, 107] on div "[URL][DOMAIN_NAME][PERSON_NAME][DOMAIN_NAME][PERSON_NAME] Not Completed" at bounding box center [202, 107] width 241 height 8
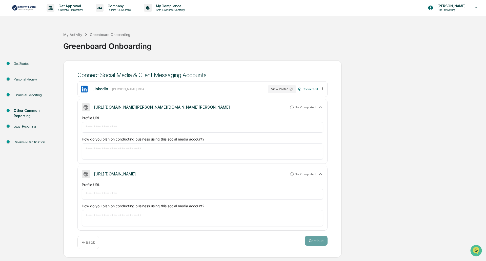
click at [153, 130] on div "​" at bounding box center [202, 127] width 241 height 11
click at [158, 127] on input "text" at bounding box center [203, 127] width 234 height 5
paste input "**********"
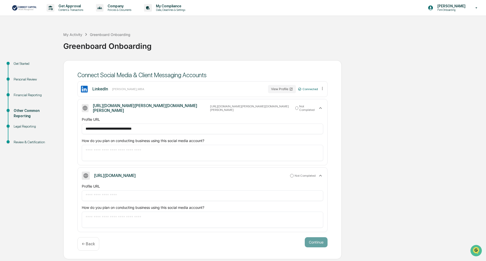
type input "**********"
click at [145, 148] on textarea at bounding box center [203, 153] width 234 height 11
type textarea "**********"
drag, startPoint x: 192, startPoint y: 174, endPoint x: 94, endPoint y: 177, distance: 98.2
click at [94, 177] on div "[URL][DOMAIN_NAME]" at bounding box center [111, 176] width 58 height 8
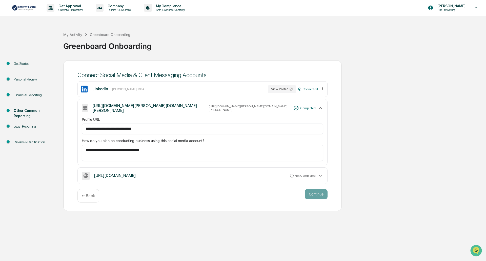
copy div "[URL][DOMAIN_NAME]"
click at [264, 176] on div "[URL][DOMAIN_NAME] Not Completed" at bounding box center [202, 176] width 241 height 8
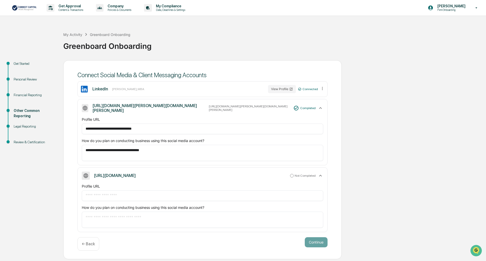
click at [118, 196] on input "text" at bounding box center [203, 195] width 234 height 5
paste input "**********"
type input "**********"
drag, startPoint x: 165, startPoint y: 150, endPoint x: 77, endPoint y: 151, distance: 88.1
click at [77, 151] on div "**********" at bounding box center [202, 159] width 278 height 199
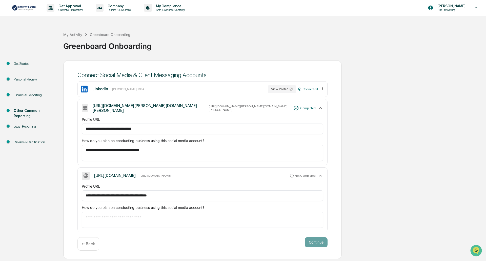
click at [105, 220] on textarea at bounding box center [203, 219] width 234 height 11
paste textarea "**********"
type textarea "**********"
click at [165, 237] on div "Continue ← Back" at bounding box center [202, 243] width 250 height 13
click at [319, 240] on button "Continue" at bounding box center [316, 242] width 23 height 10
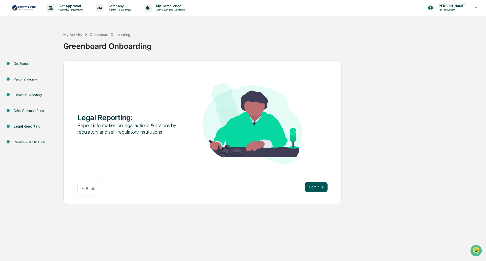
click at [317, 188] on button "Continue" at bounding box center [316, 187] width 23 height 10
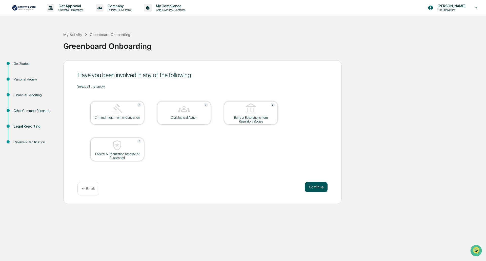
click at [315, 187] on button "Continue" at bounding box center [316, 187] width 23 height 10
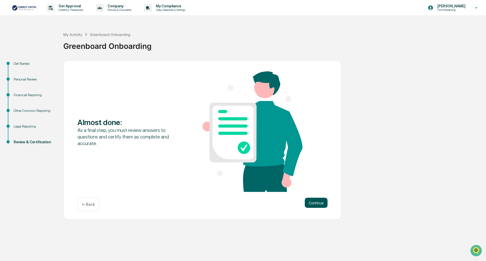
click at [314, 201] on button "Continue" at bounding box center [316, 203] width 23 height 10
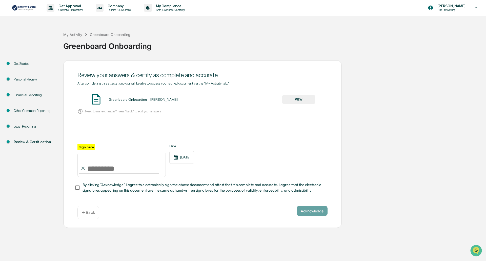
click at [103, 170] on input "Sign here" at bounding box center [121, 165] width 88 height 24
type input "**********"
drag, startPoint x: 153, startPoint y: 209, endPoint x: 177, endPoint y: 212, distance: 24.1
click at [160, 211] on div "Acknowledge ← Back" at bounding box center [202, 212] width 250 height 13
click at [315, 213] on button "Acknowledge" at bounding box center [312, 211] width 31 height 10
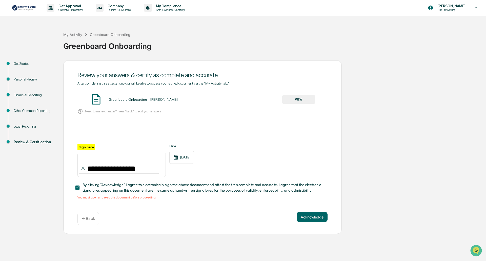
click at [295, 100] on button "VIEW" at bounding box center [298, 99] width 33 height 9
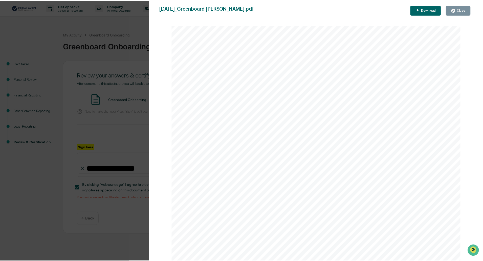
scroll to position [177, 0]
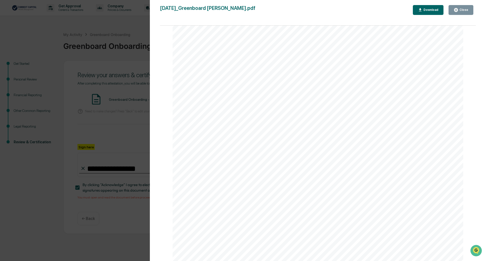
click at [465, 12] on div "Close" at bounding box center [463, 10] width 10 height 4
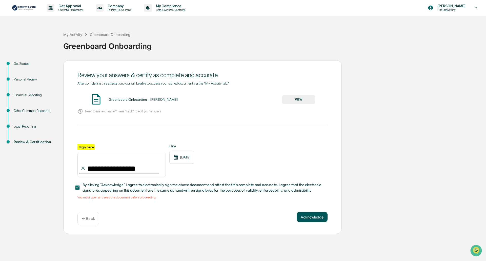
click at [311, 220] on button "Acknowledge" at bounding box center [312, 217] width 31 height 10
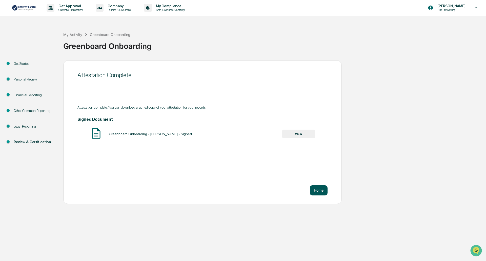
click at [320, 191] on button "Home" at bounding box center [319, 190] width 18 height 10
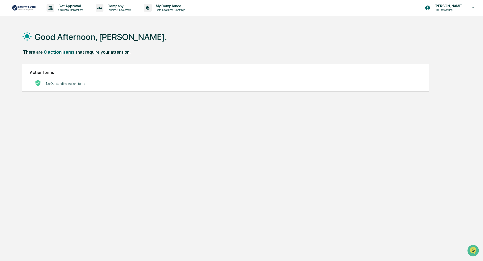
drag, startPoint x: 128, startPoint y: 85, endPoint x: 130, endPoint y: 87, distance: 3.2
click at [129, 86] on div "No Outstanding Action Items" at bounding box center [226, 83] width 392 height 10
click at [122, 131] on div "Good Afternoon, [PERSON_NAME]. There are 0 action items that require your atten…" at bounding box center [239, 154] width 450 height 261
